Goal: Task Accomplishment & Management: Manage account settings

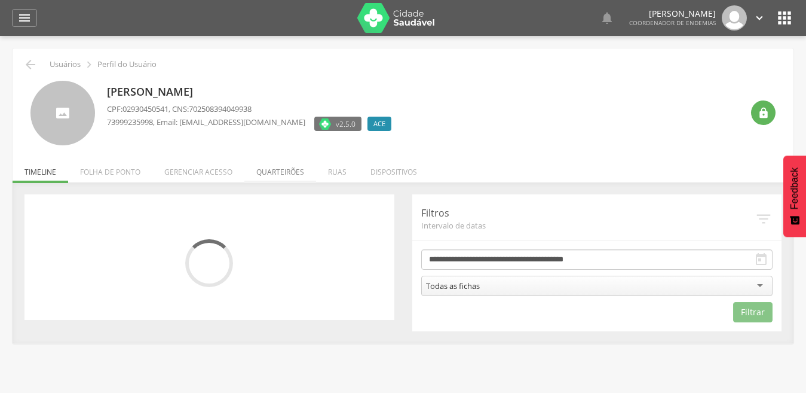
click at [280, 173] on li "Quarteirões" at bounding box center [280, 169] width 72 height 28
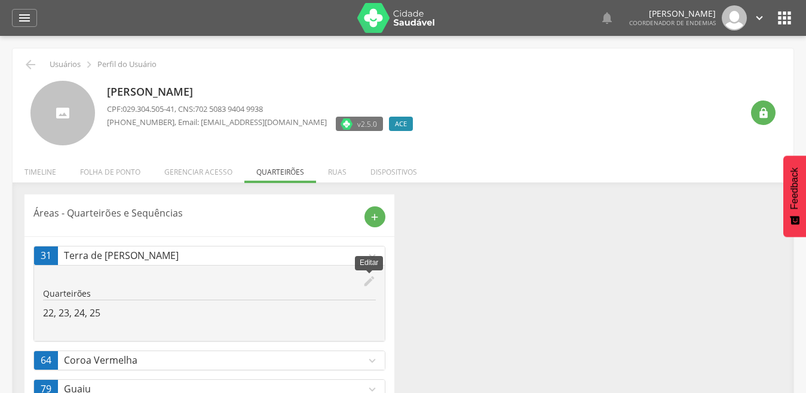
click at [367, 285] on icon "edit" at bounding box center [369, 280] width 13 height 13
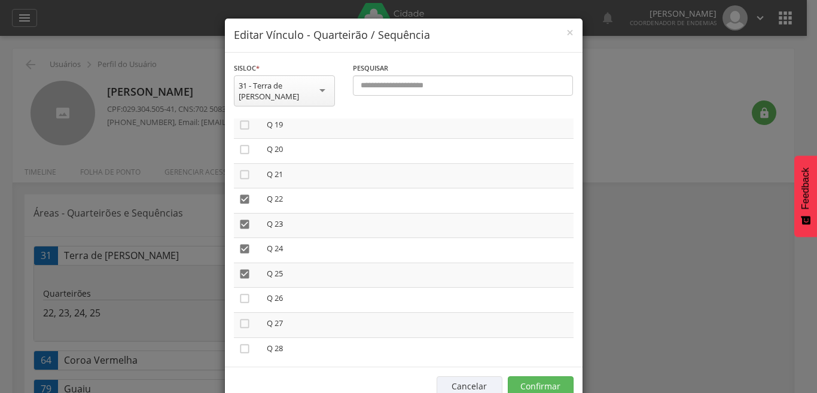
scroll to position [479, 0]
click at [239, 189] on icon "" at bounding box center [245, 195] width 12 height 12
click at [240, 214] on icon "" at bounding box center [245, 220] width 12 height 12
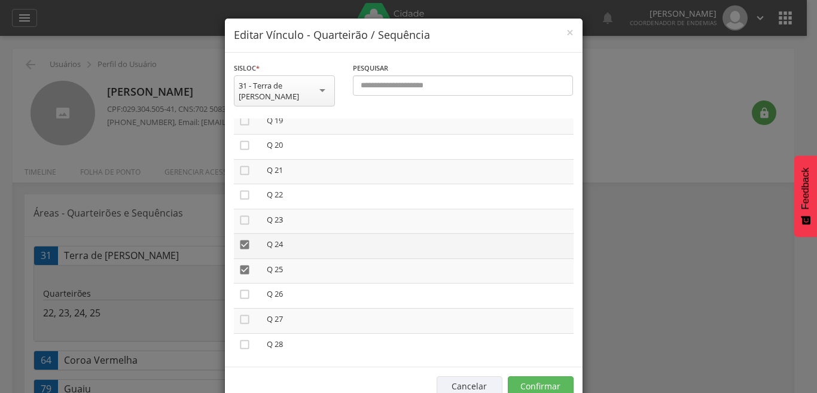
click at [239, 239] on icon "" at bounding box center [245, 245] width 12 height 12
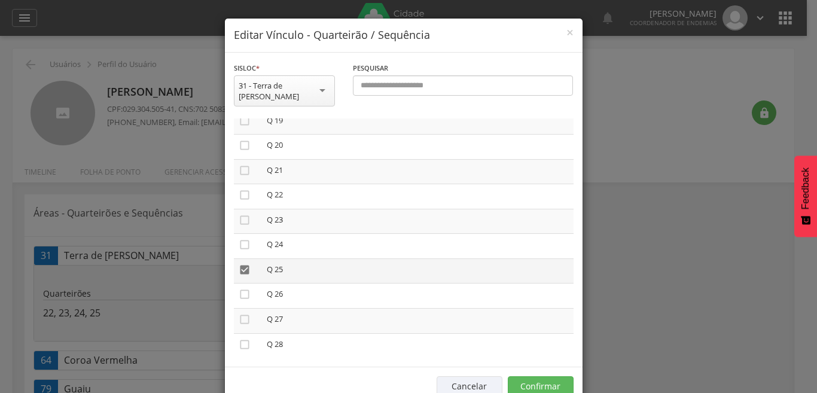
click at [239, 264] on icon "" at bounding box center [245, 270] width 12 height 12
click at [239, 313] on icon "" at bounding box center [245, 319] width 12 height 12
click at [239, 338] on icon "" at bounding box center [245, 344] width 12 height 12
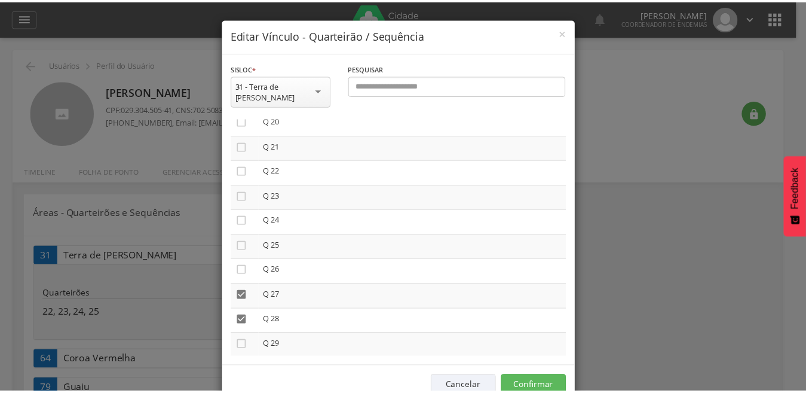
scroll to position [527, 0]
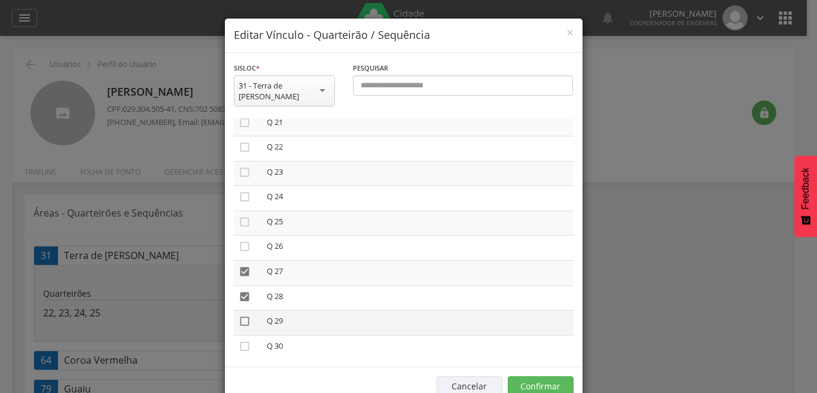
click at [239, 315] on icon "" at bounding box center [245, 321] width 12 height 12
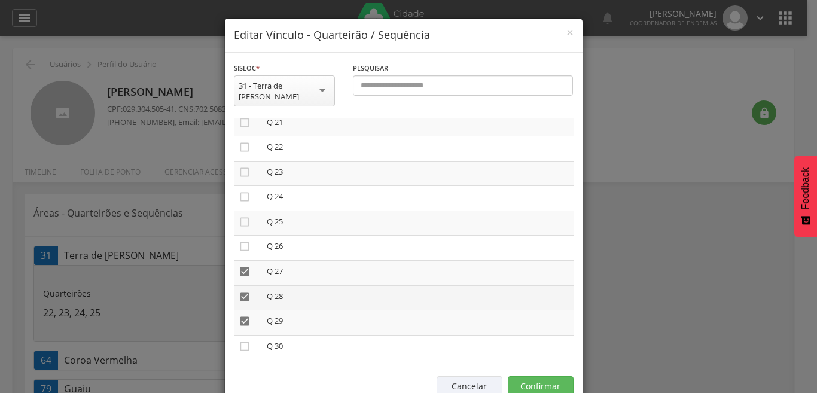
click at [241, 291] on icon "" at bounding box center [245, 297] width 12 height 12
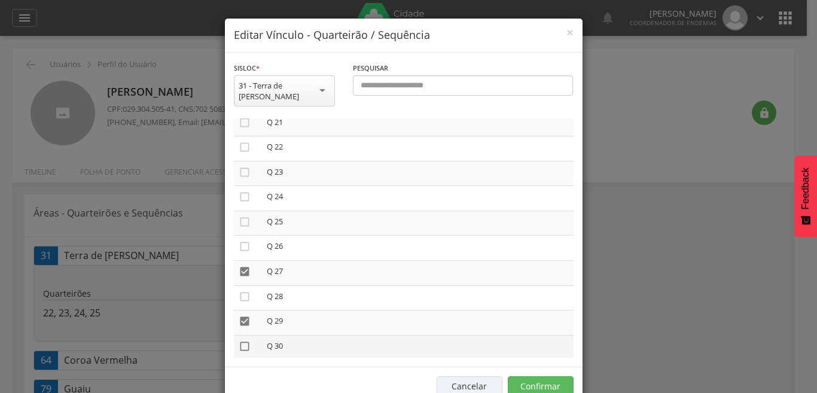
click at [240, 340] on icon "" at bounding box center [245, 346] width 12 height 12
click at [541, 378] on button "Confirmar" at bounding box center [541, 386] width 66 height 20
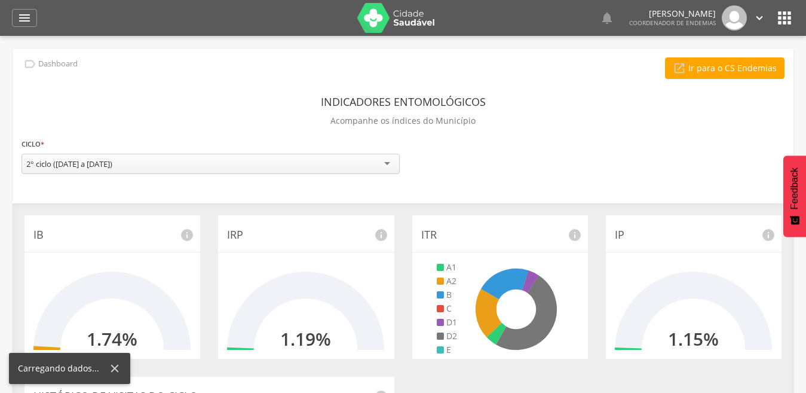
click at [787, 17] on icon "" at bounding box center [784, 17] width 19 height 19
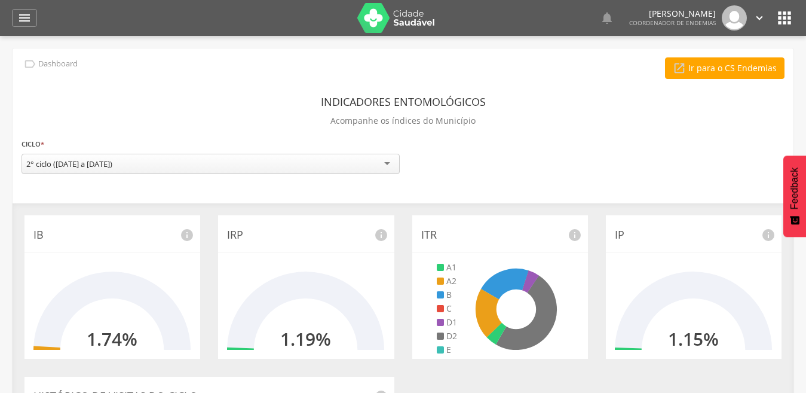
click at [788, 20] on icon "" at bounding box center [784, 17] width 19 height 19
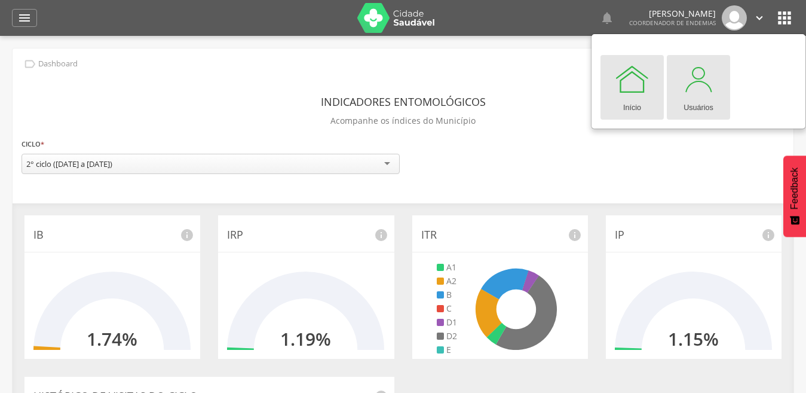
click at [685, 90] on div at bounding box center [699, 79] width 36 height 36
